Goal: Navigation & Orientation: Find specific page/section

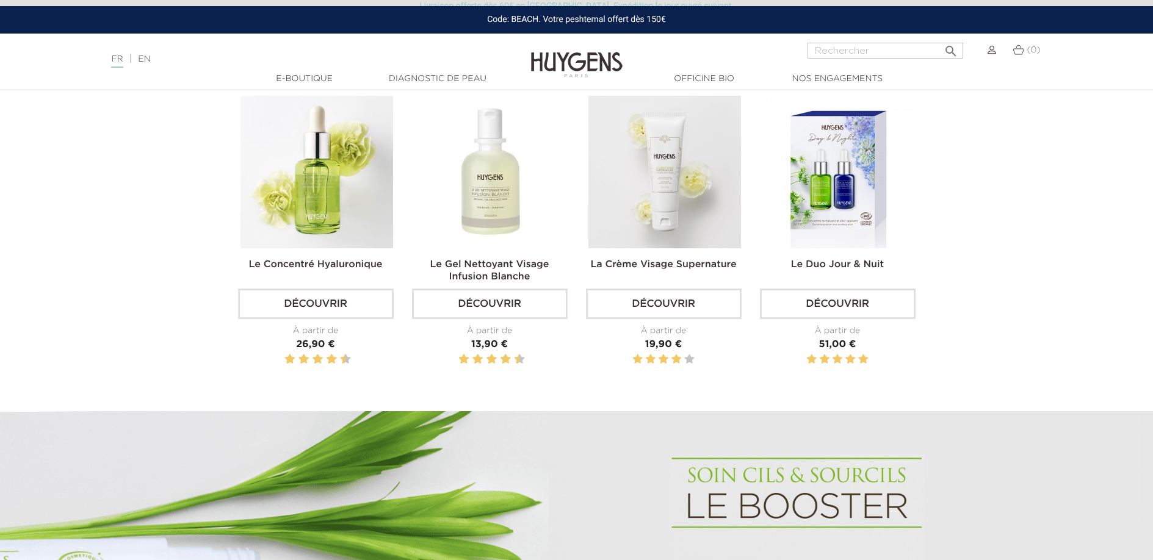
scroll to position [495, 0]
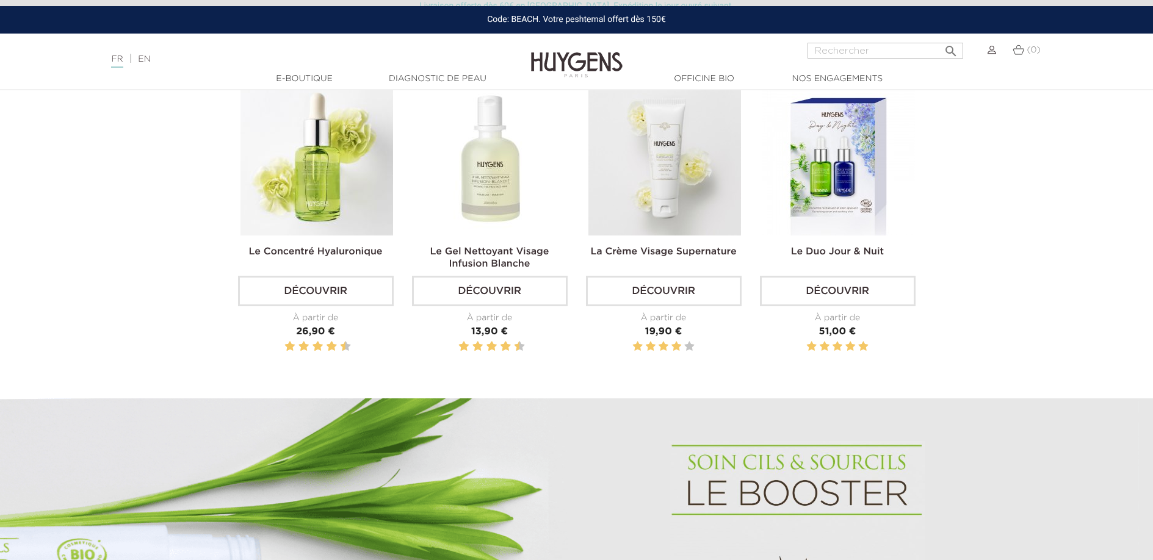
click at [317, 219] on img at bounding box center [317, 159] width 153 height 153
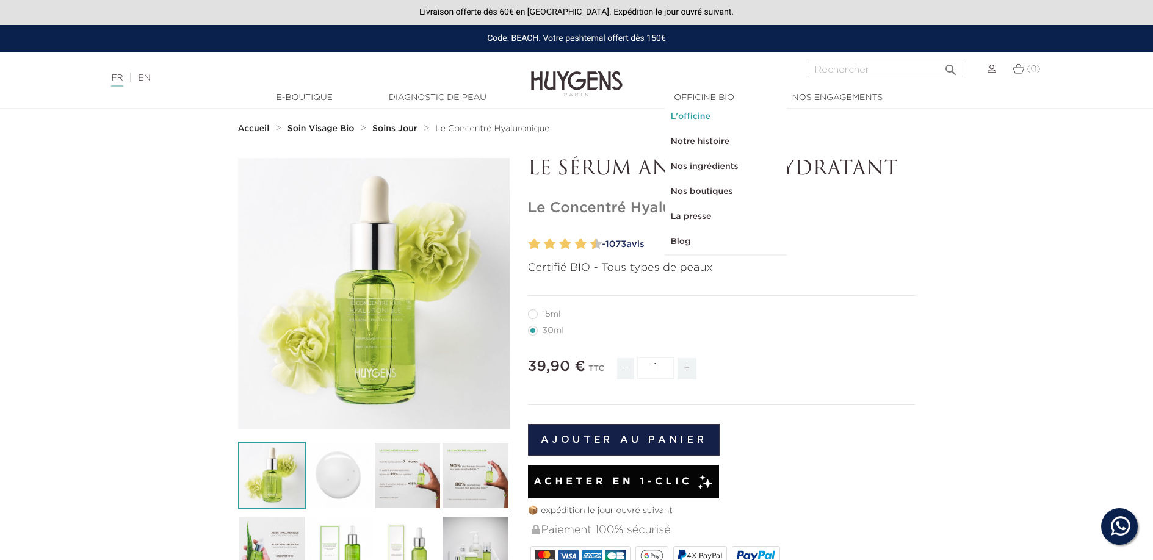
click at [692, 115] on link "L'officine" at bounding box center [726, 116] width 122 height 25
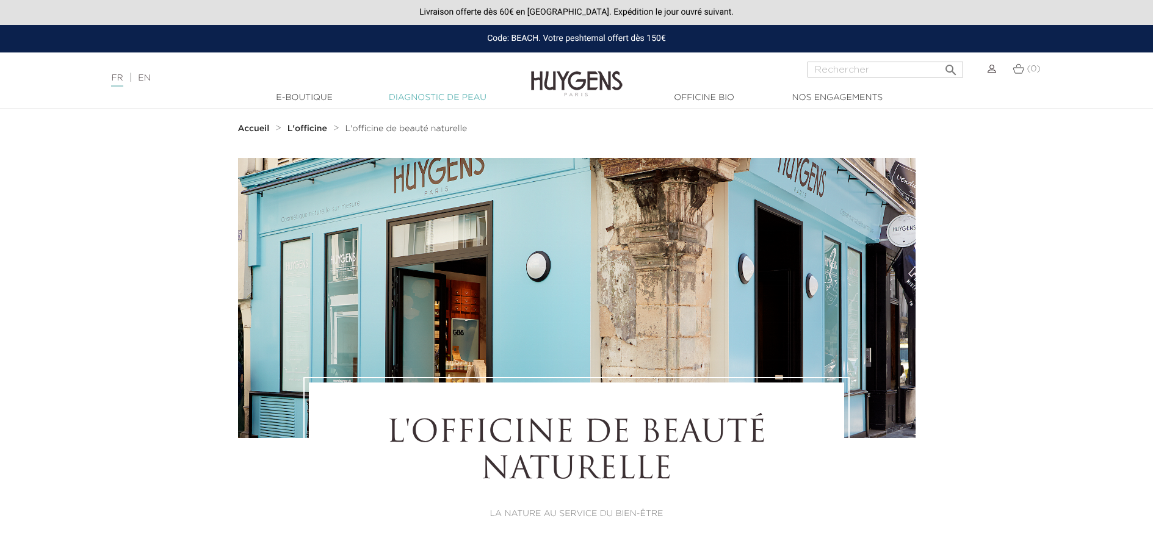
click at [438, 95] on link "Diagnostic de peau" at bounding box center [438, 98] width 122 height 13
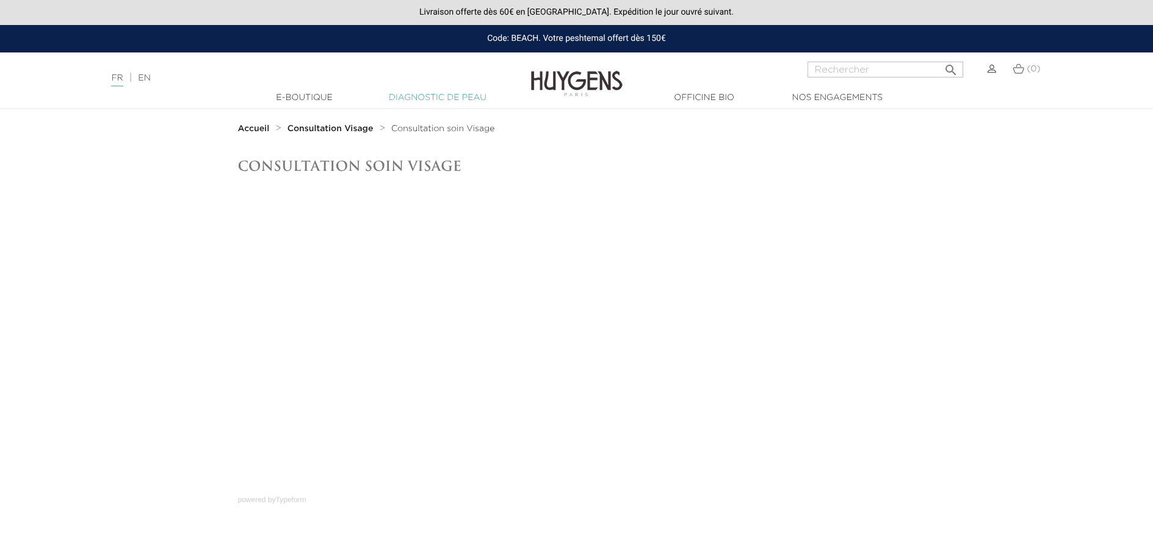
click at [443, 99] on link "Diagnostic de peau" at bounding box center [438, 98] width 122 height 13
click at [690, 145] on link "Notre histoire" at bounding box center [726, 141] width 122 height 25
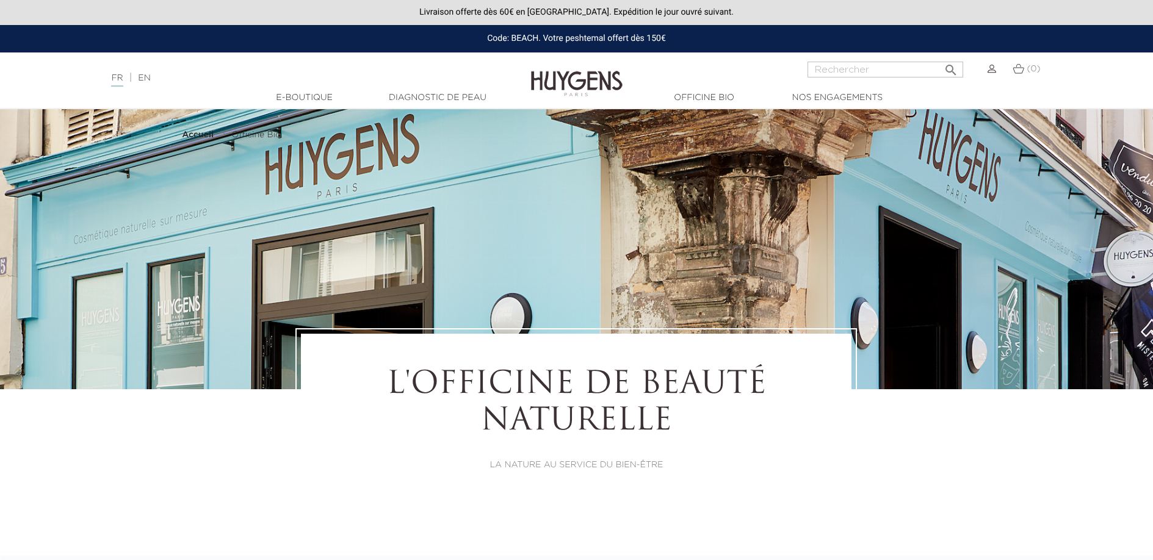
select select "FR"
